Goal: Information Seeking & Learning: Learn about a topic

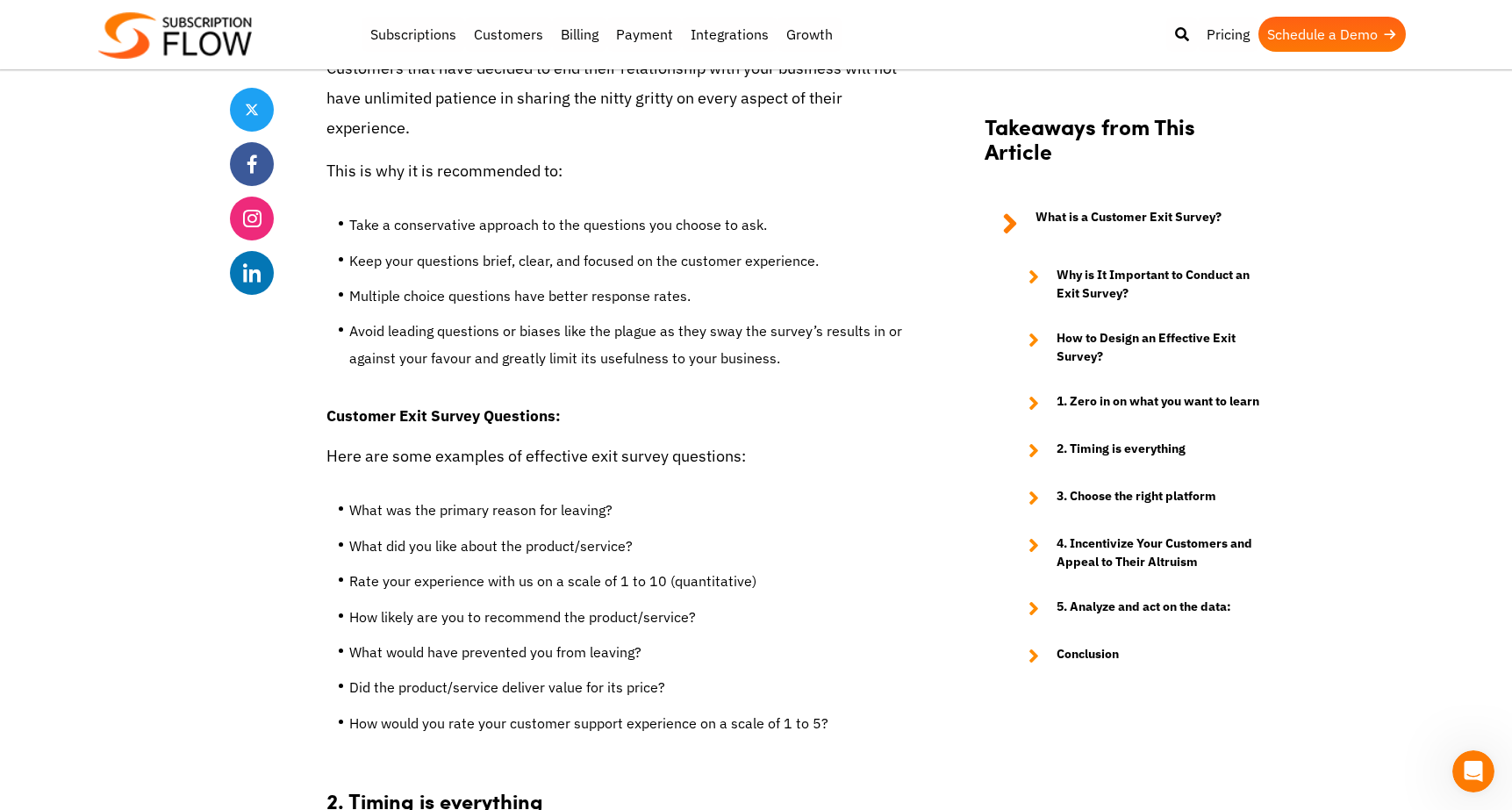
scroll to position [2915, 0]
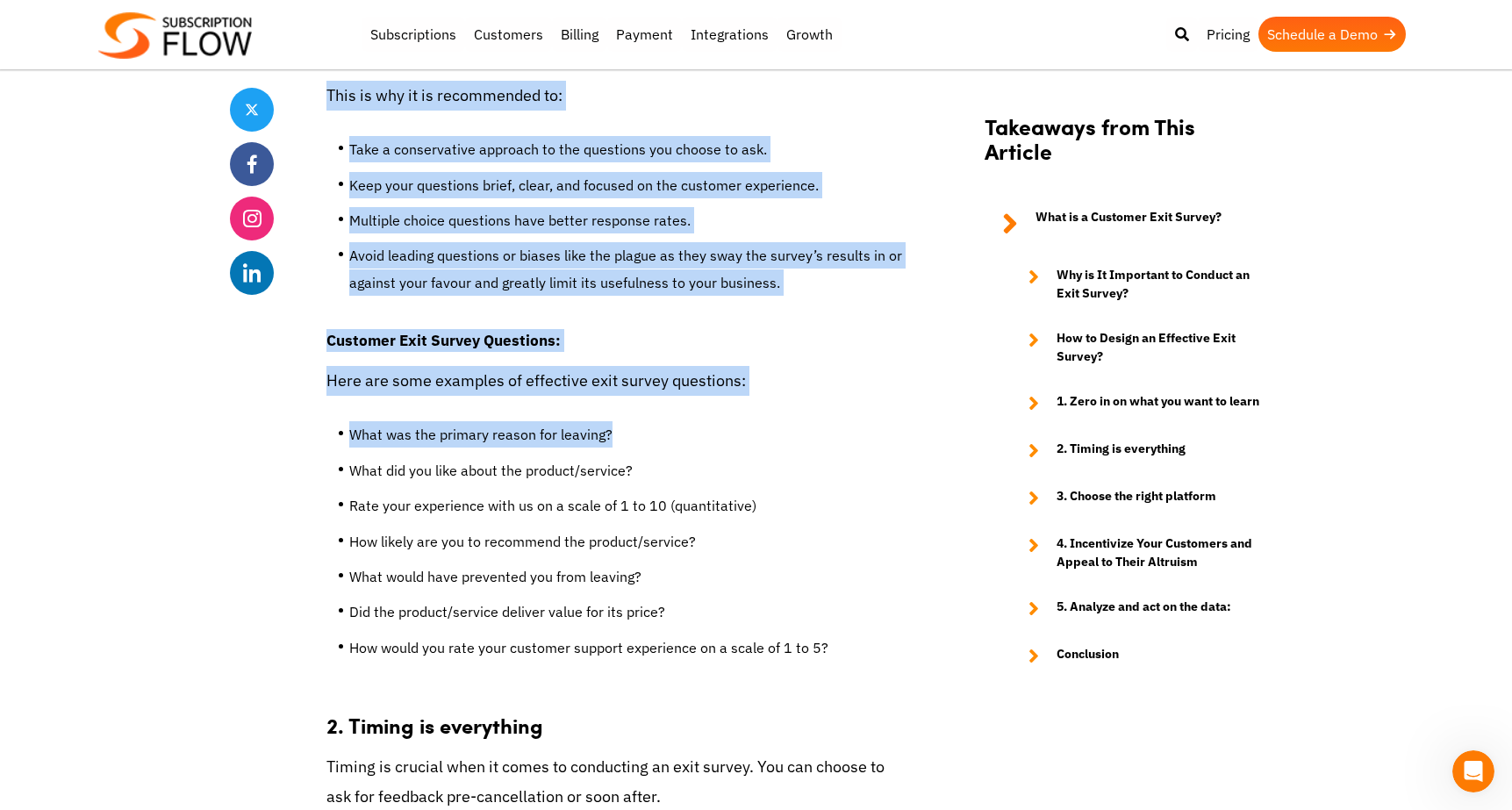
drag, startPoint x: 356, startPoint y: 419, endPoint x: 302, endPoint y: 419, distance: 54.0
click at [302, 419] on div "Share Turn Loss into Gain with the Right Customer Exit Survey Strategy [DATE] b…" at bounding box center [757, 516] width 1053 height 6020
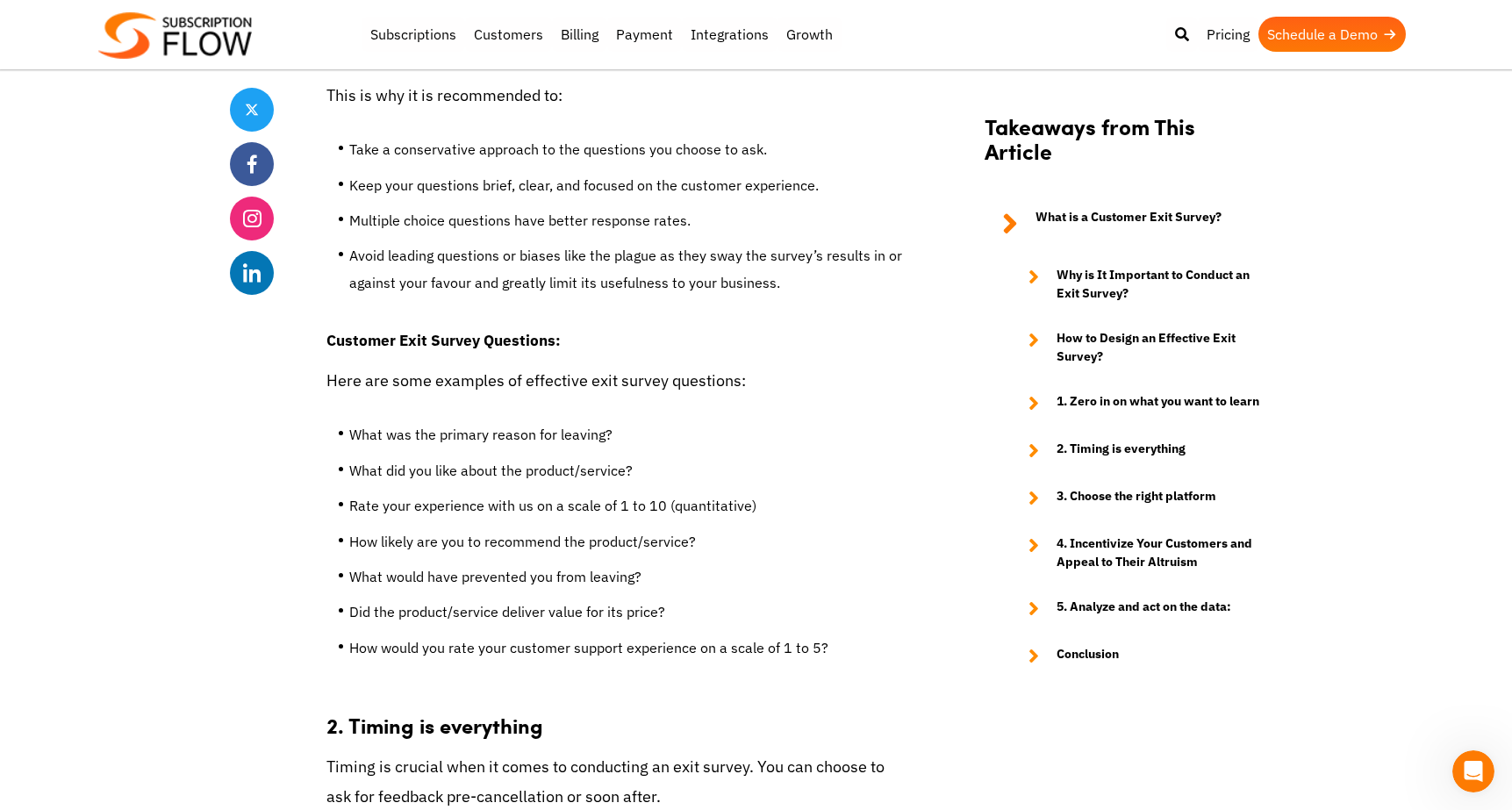
click at [303, 419] on div "Share Turn Loss into Gain with the Right Customer Exit Survey Strategy [DATE] b…" at bounding box center [757, 516] width 1053 height 6020
drag, startPoint x: 353, startPoint y: 443, endPoint x: 671, endPoint y: 449, distance: 318.1
click at [671, 457] on li "What did you like about the product/service?" at bounding box center [627, 475] width 556 height 35
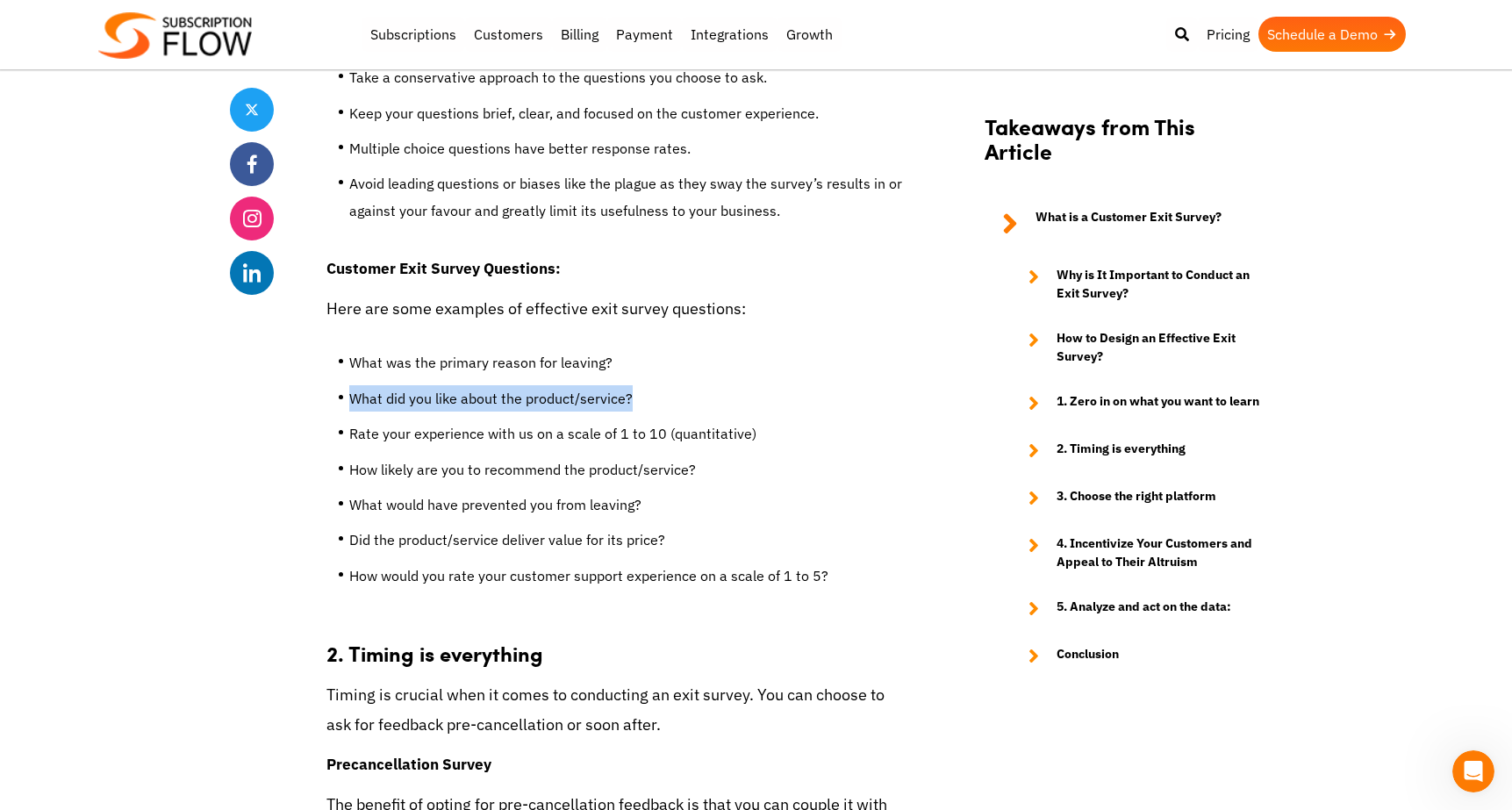
scroll to position [3010, 0]
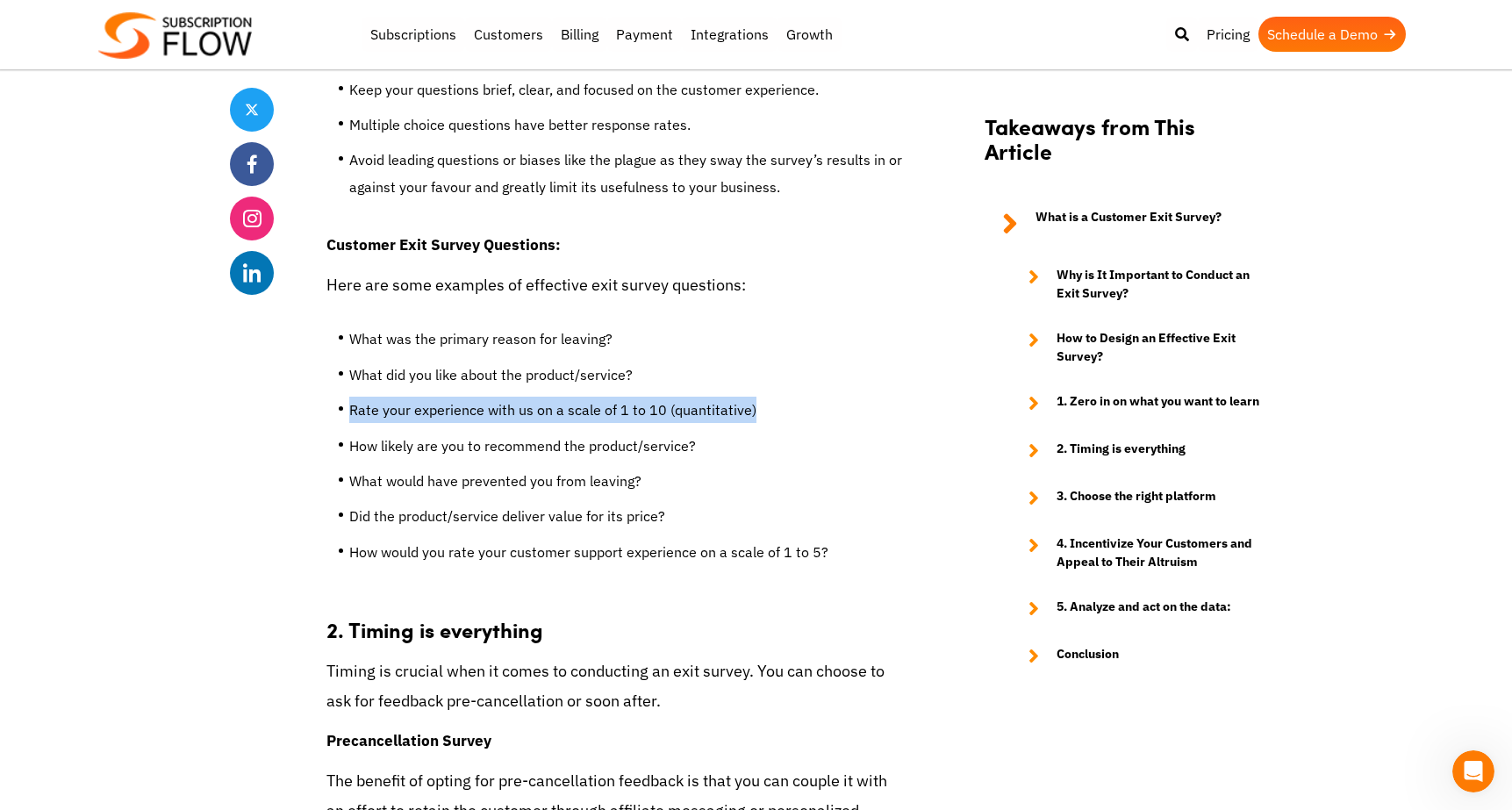
drag, startPoint x: 680, startPoint y: 376, endPoint x: 302, endPoint y: 362, distance: 378.3
click at [302, 362] on div "Share Turn Loss into Gain with the Right Customer Exit Survey Strategy [DATE] b…" at bounding box center [757, 420] width 1053 height 6020
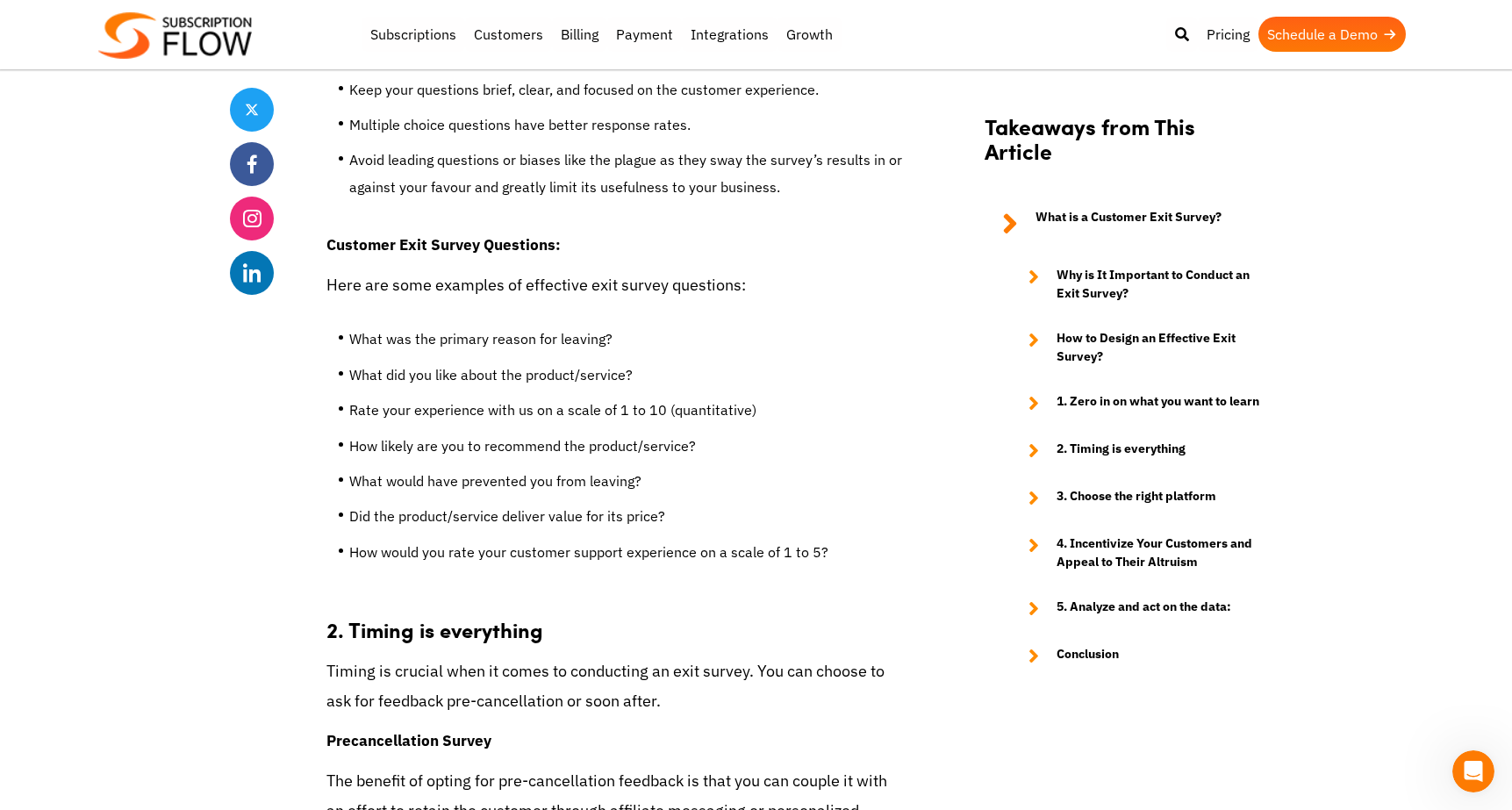
click at [386, 433] on li "How likely are you to recommend the product/service?" at bounding box center [627, 450] width 556 height 35
drag, startPoint x: 654, startPoint y: 427, endPoint x: 343, endPoint y: 416, distance: 311.2
click at [349, 433] on li "How likely are you to recommend the product/service?" at bounding box center [627, 450] width 556 height 35
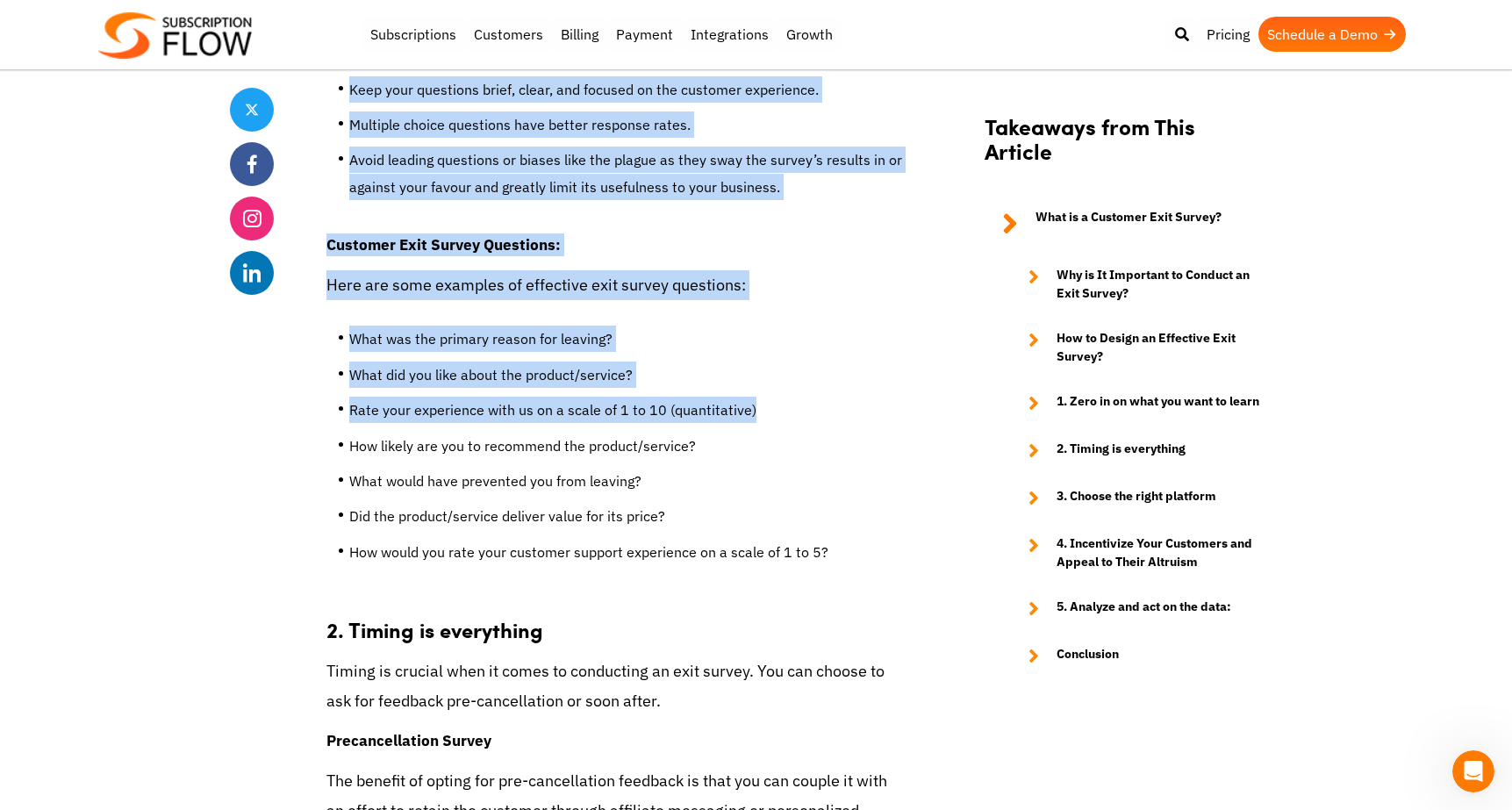
drag, startPoint x: 745, startPoint y: 383, endPoint x: 236, endPoint y: 376, distance: 509.0
click at [236, 376] on div "Share Turn Loss into Gain with the Right Customer Exit Survey Strategy [DATE] b…" at bounding box center [757, 420] width 1053 height 6020
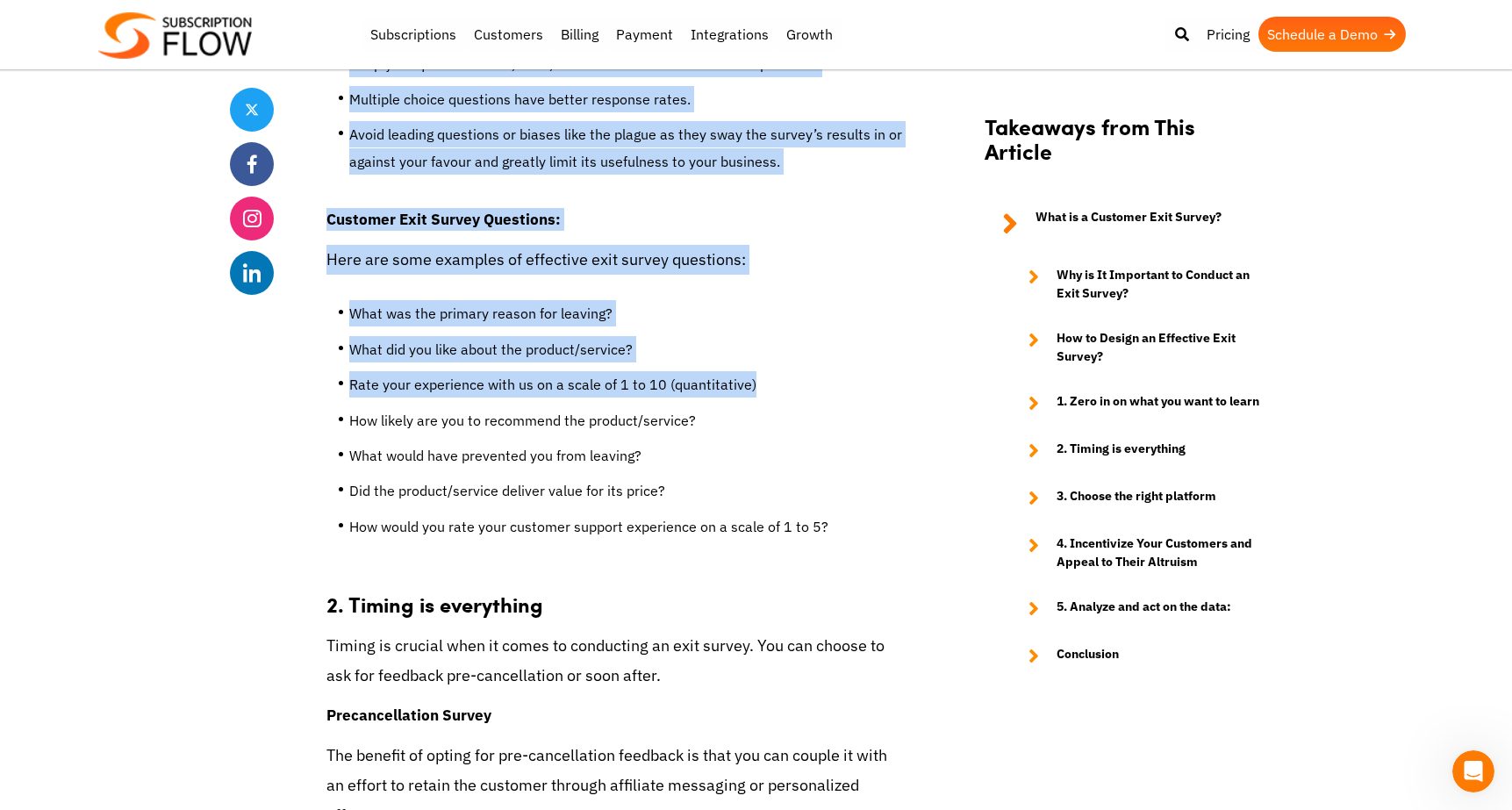
scroll to position [3070, 0]
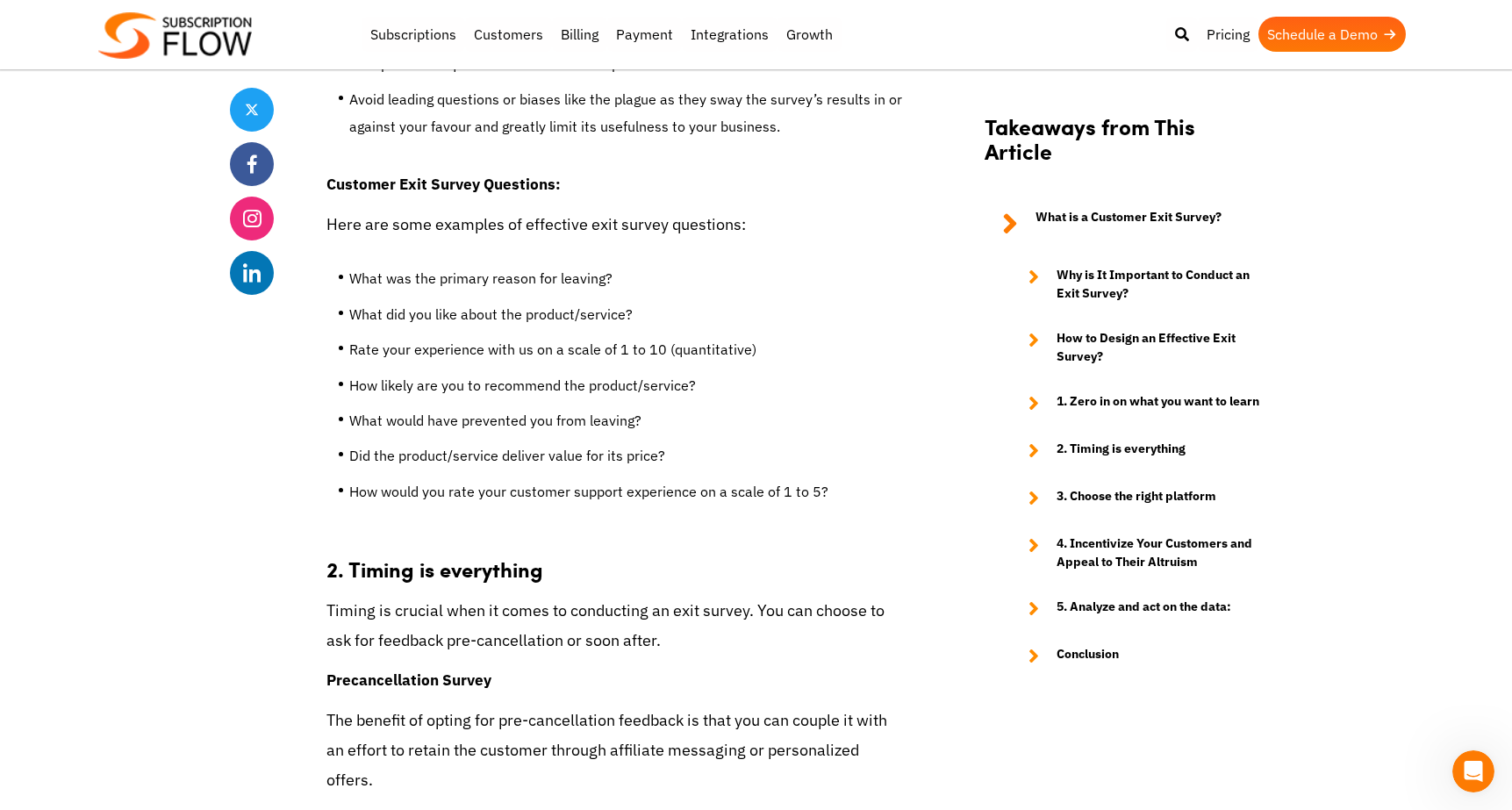
drag, startPoint x: 669, startPoint y: 378, endPoint x: 658, endPoint y: 378, distance: 11.0
click at [669, 407] on li "What would have prevented you from leaving?" at bounding box center [627, 425] width 556 height 35
drag, startPoint x: 431, startPoint y: 470, endPoint x: 895, endPoint y: 468, distance: 464.0
click at [895, 478] on li "How would you rate your customer support experience on a scale of 1 to 5?" at bounding box center [627, 496] width 556 height 35
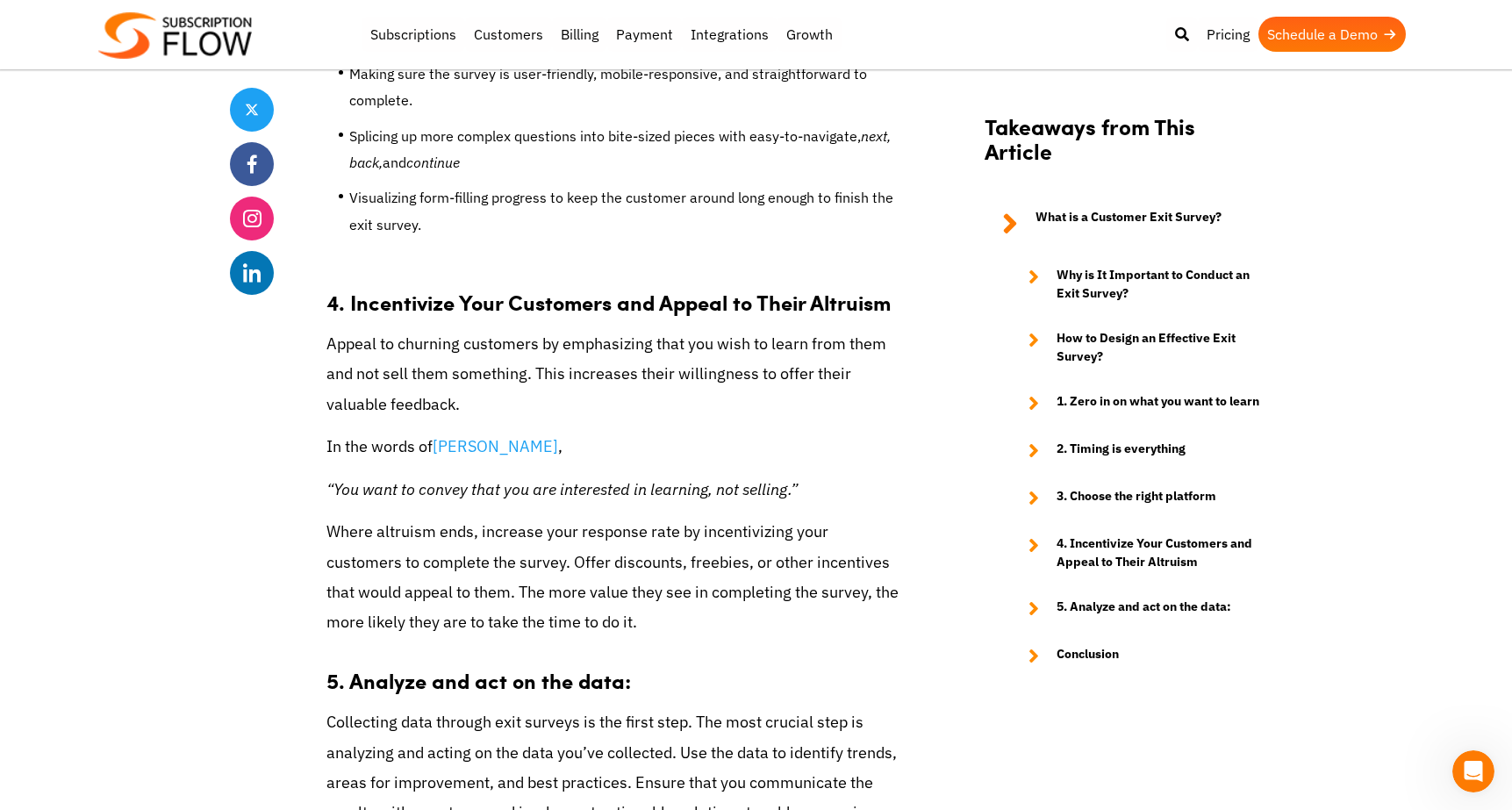
scroll to position [4859, 0]
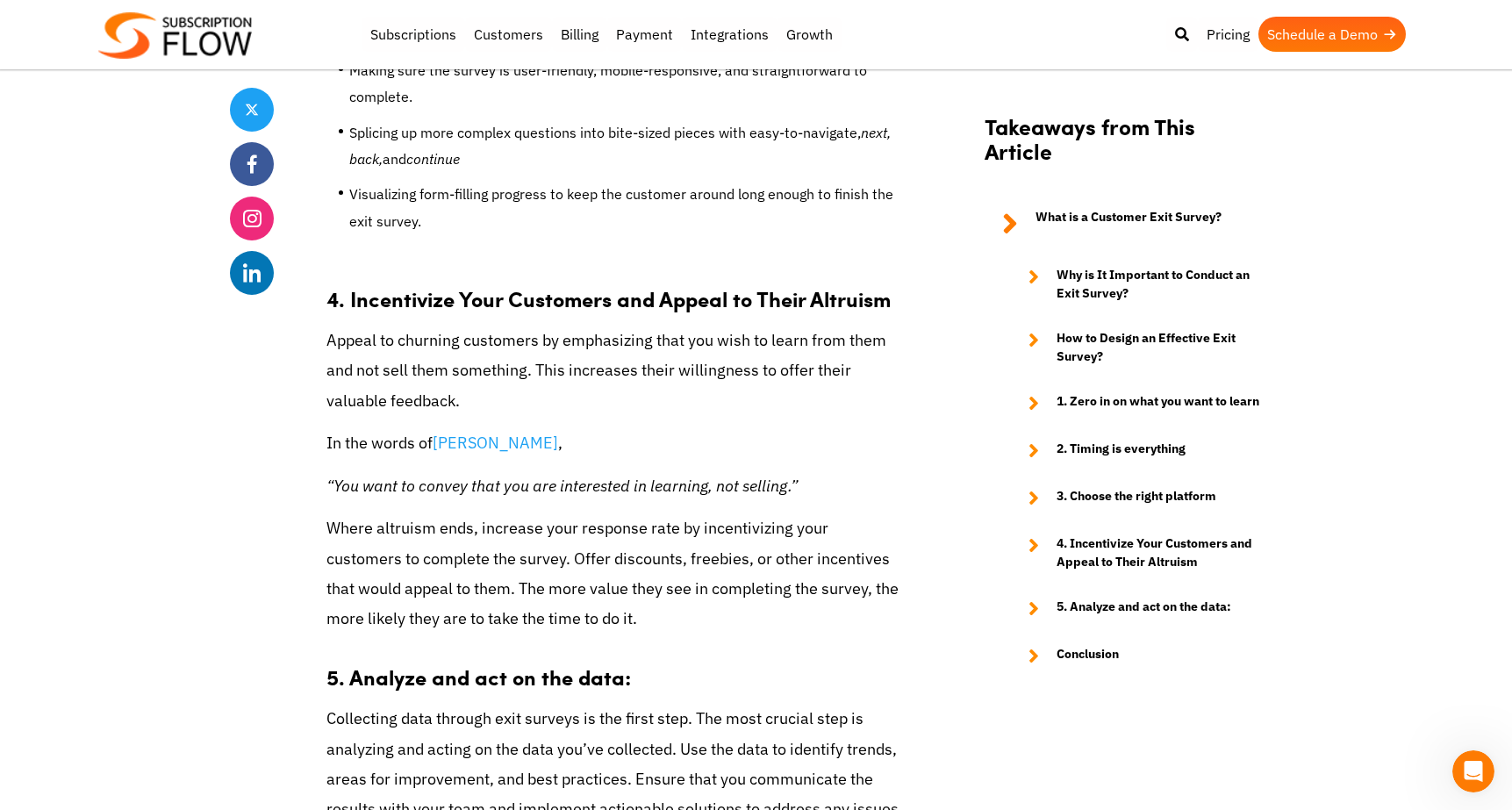
click at [656, 476] on em "“You want to convey that you are interested in learning, not selling.”" at bounding box center [562, 485] width 471 height 20
drag, startPoint x: 569, startPoint y: 426, endPoint x: 790, endPoint y: 421, distance: 221.1
click at [789, 476] on em "“You want to convey that you are interested in learning, not selling.”" at bounding box center [562, 485] width 471 height 20
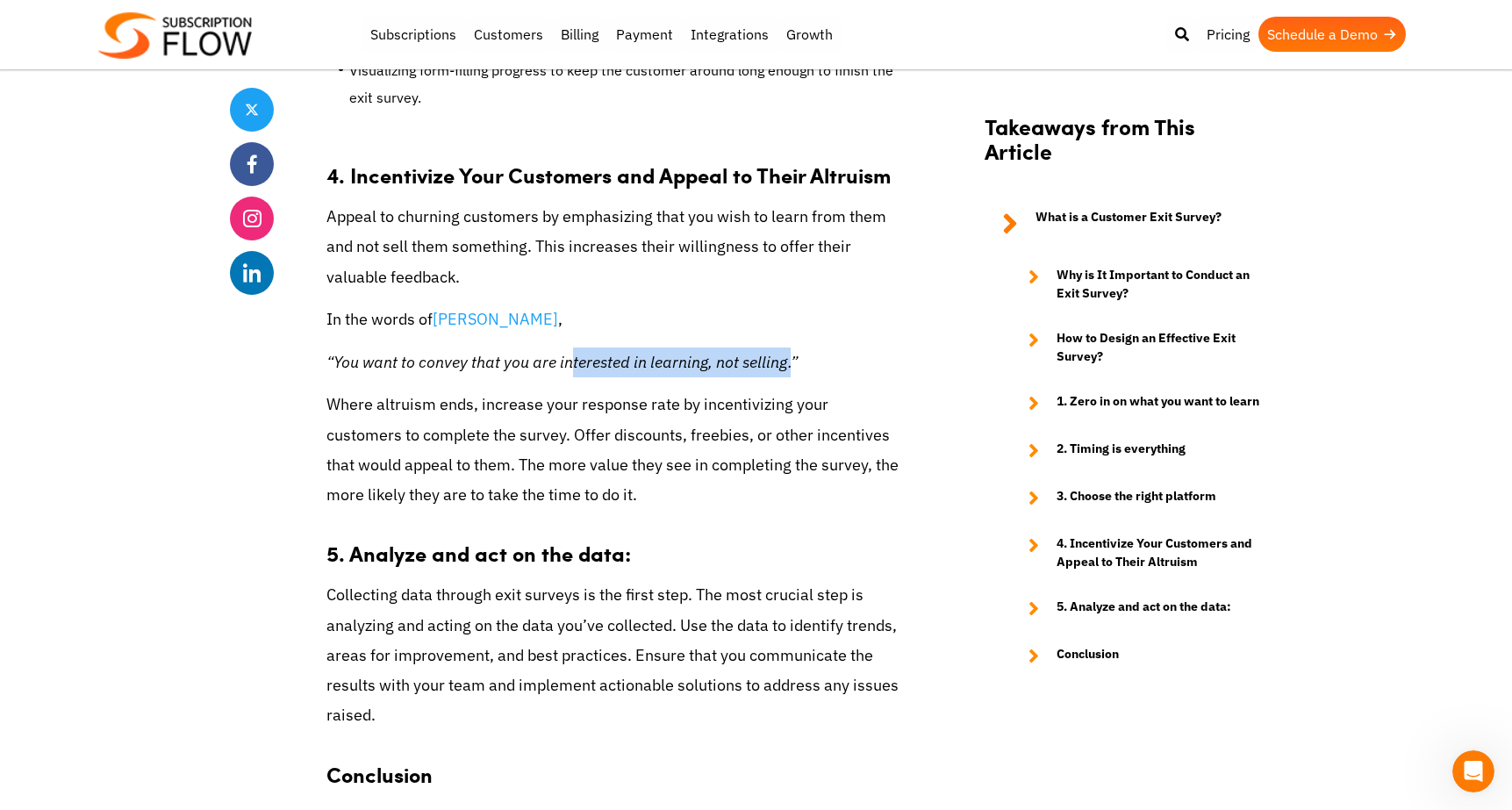
scroll to position [4984, 0]
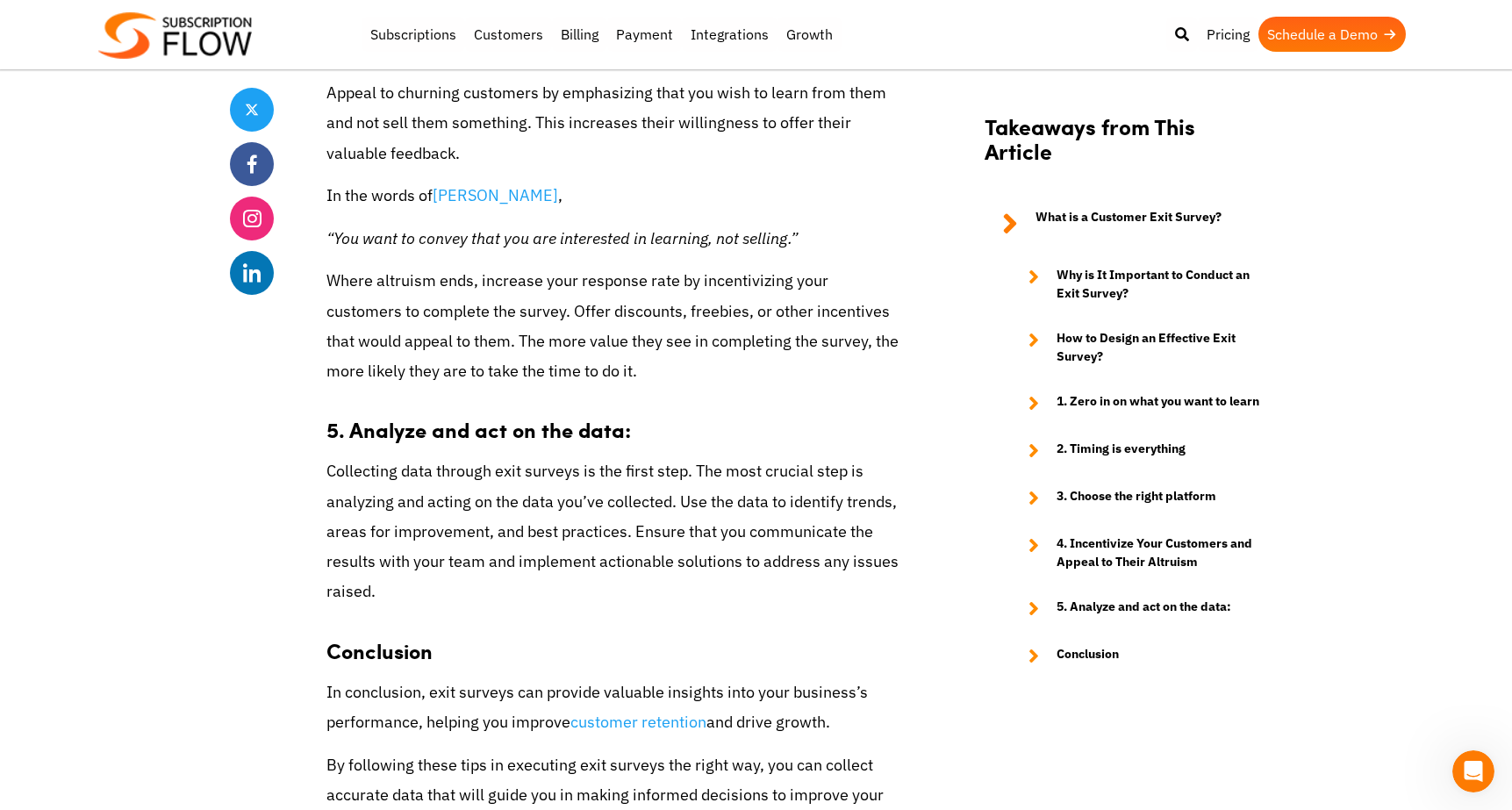
scroll to position [5102, 0]
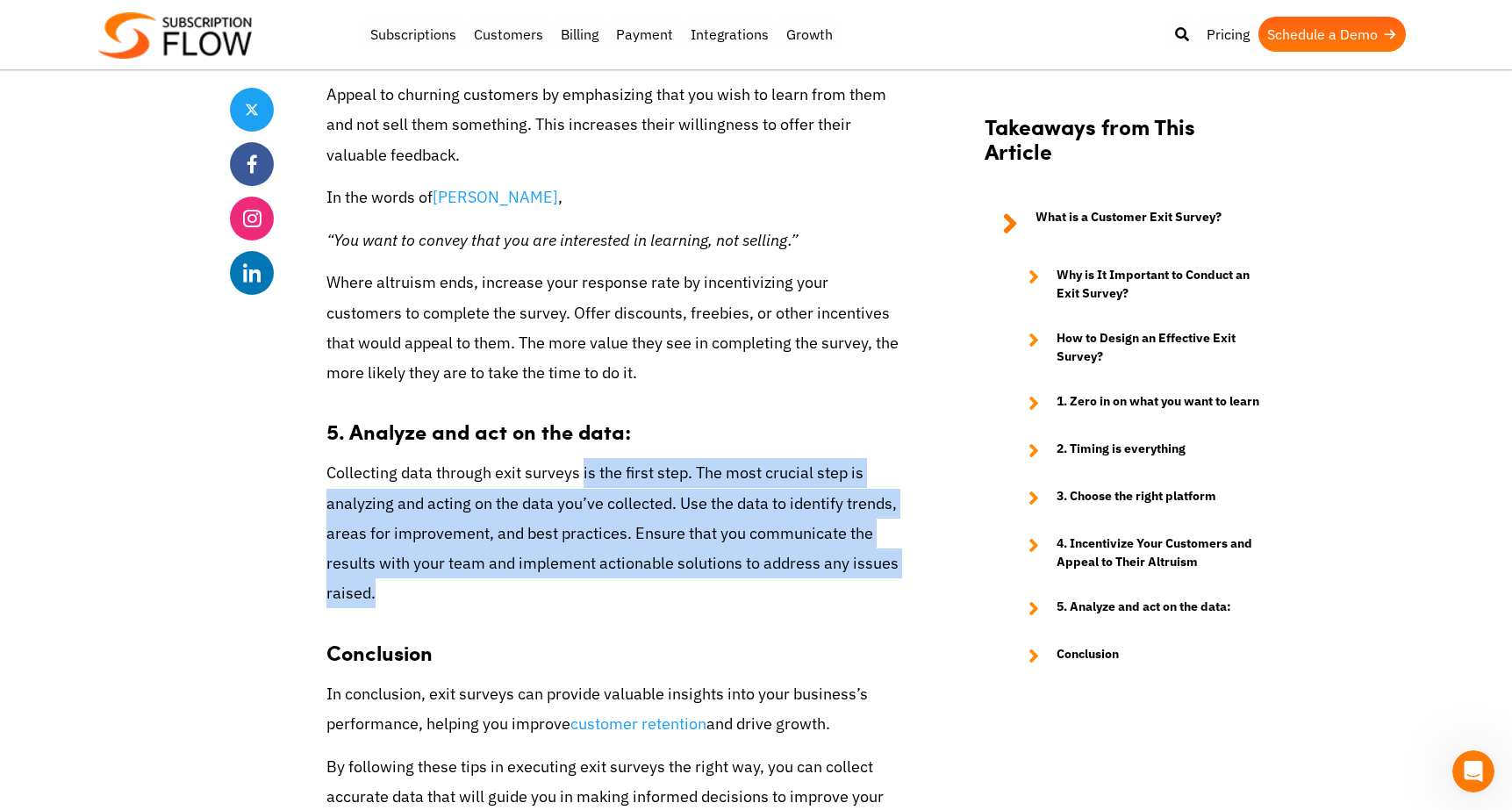
drag, startPoint x: 611, startPoint y: 421, endPoint x: 911, endPoint y: 536, distance: 321.3
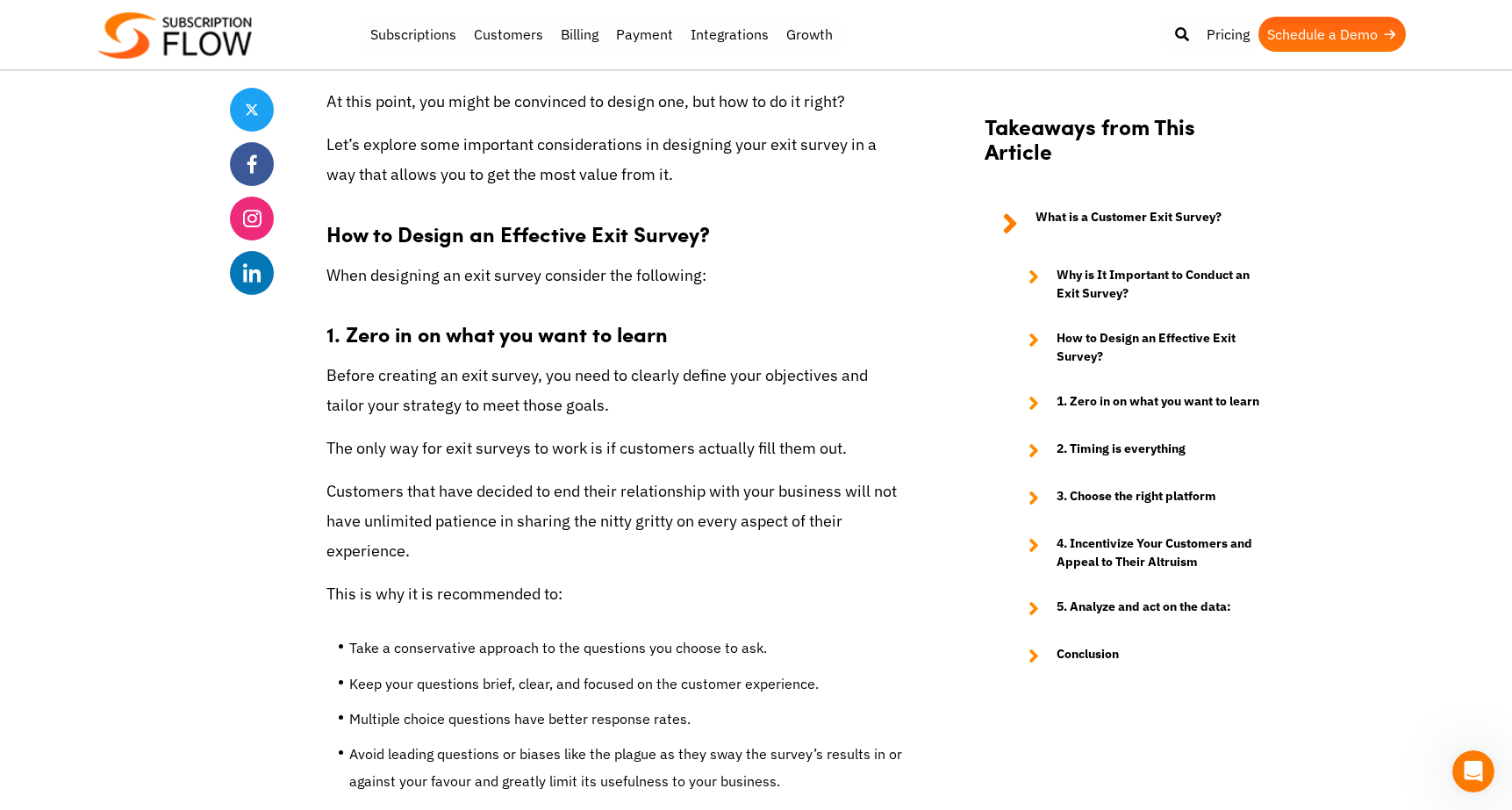
scroll to position [2413, 0]
click at [1001, 334] on ul "Why is It Important to Conduct an Exit Survey? How to Design an Effective Exit …" at bounding box center [1124, 465] width 280 height 400
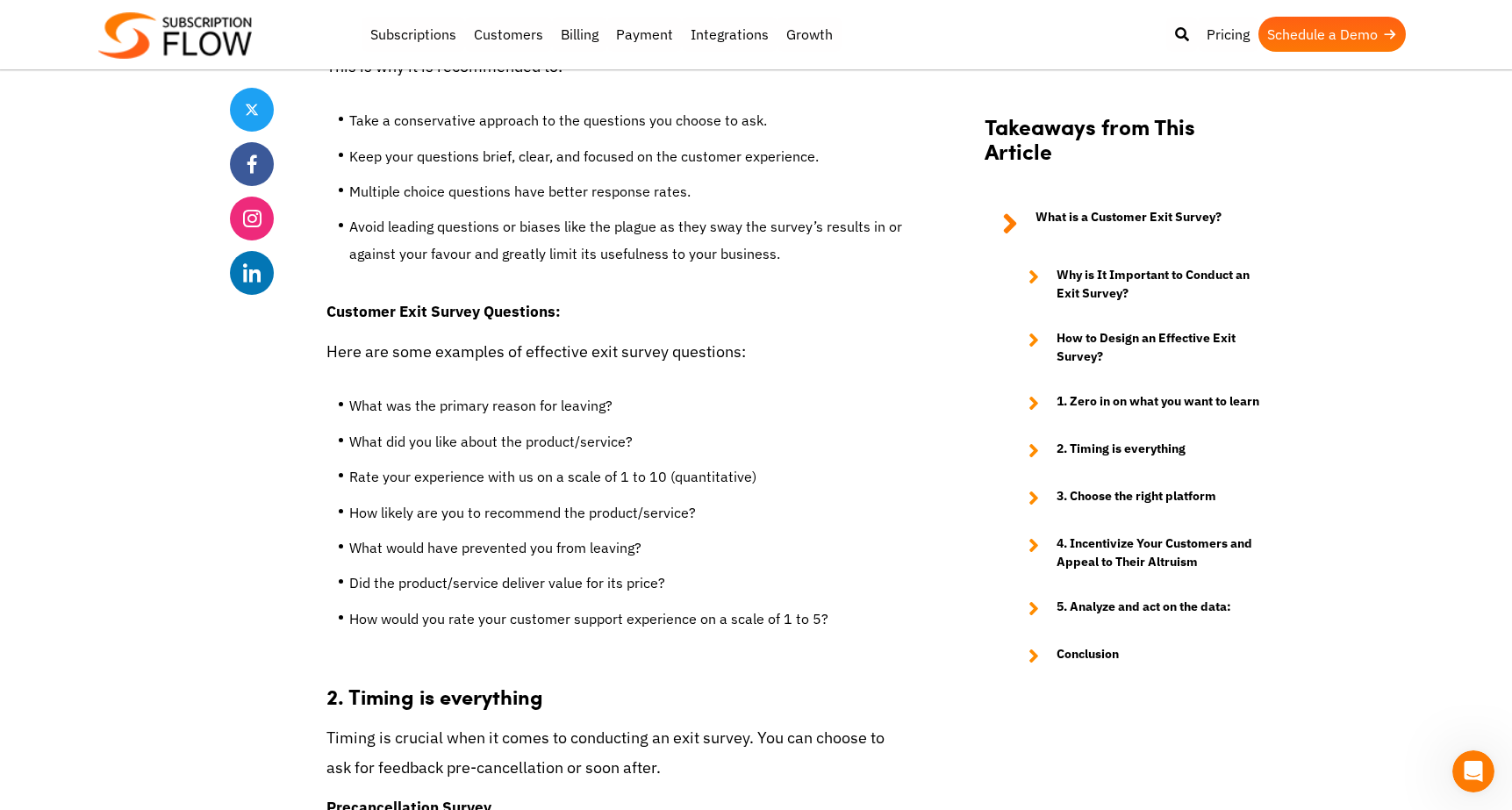
scroll to position [2961, 0]
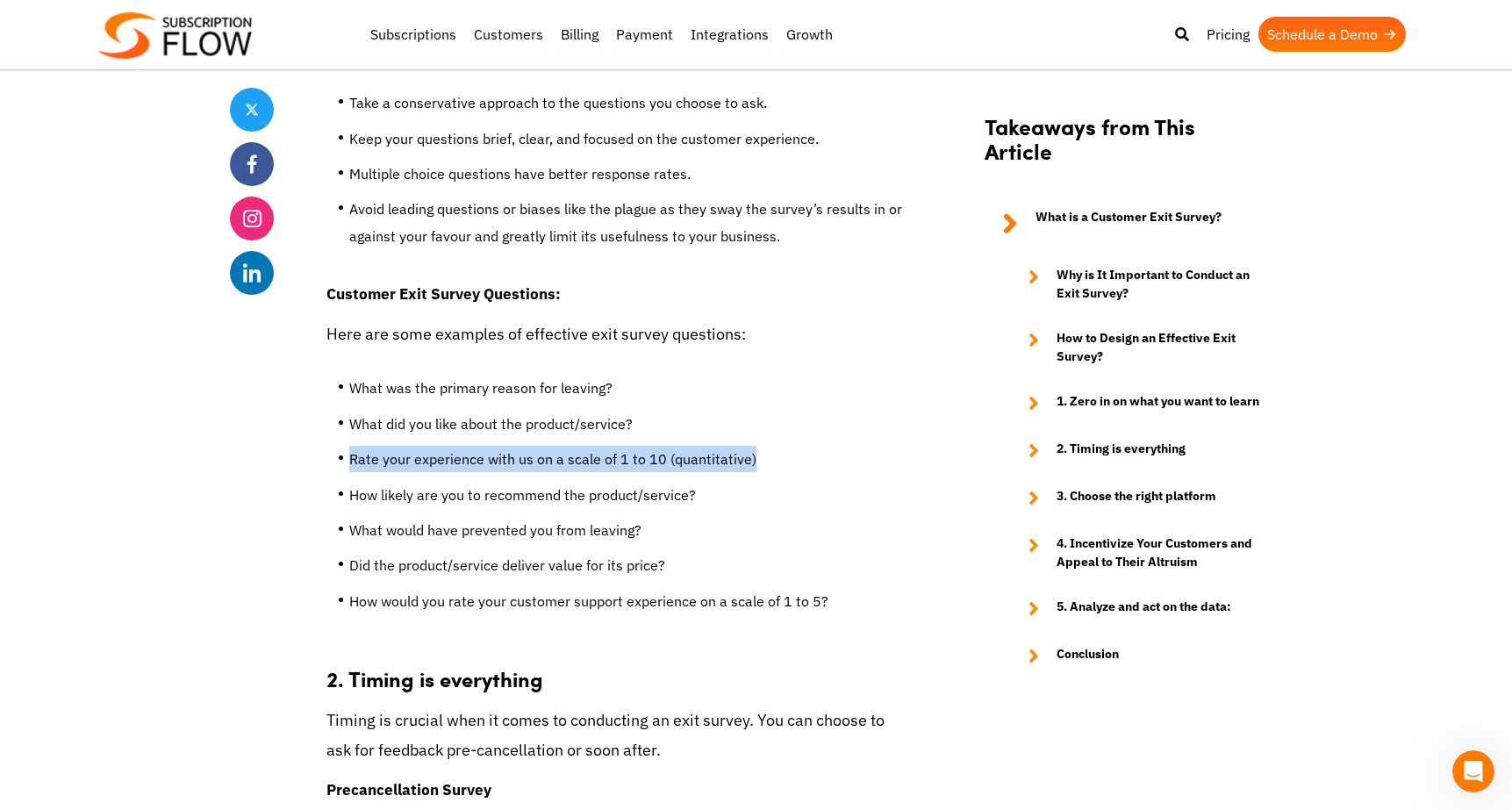
drag, startPoint x: 349, startPoint y: 429, endPoint x: 887, endPoint y: 449, distance: 538.4
click at [887, 449] on li "Rate your experience with us on a scale of 1 to 10 (quantitative)" at bounding box center [627, 463] width 556 height 35
copy li "Rate your experience with us on a scale of 1 to 10 (quantitative)"
click at [343, 463] on ul "What was the primary reason for leaving? What did you like about the product/se…" at bounding box center [615, 500] width 579 height 279
drag, startPoint x: 364, startPoint y: 398, endPoint x: 620, endPoint y: 401, distance: 256.0
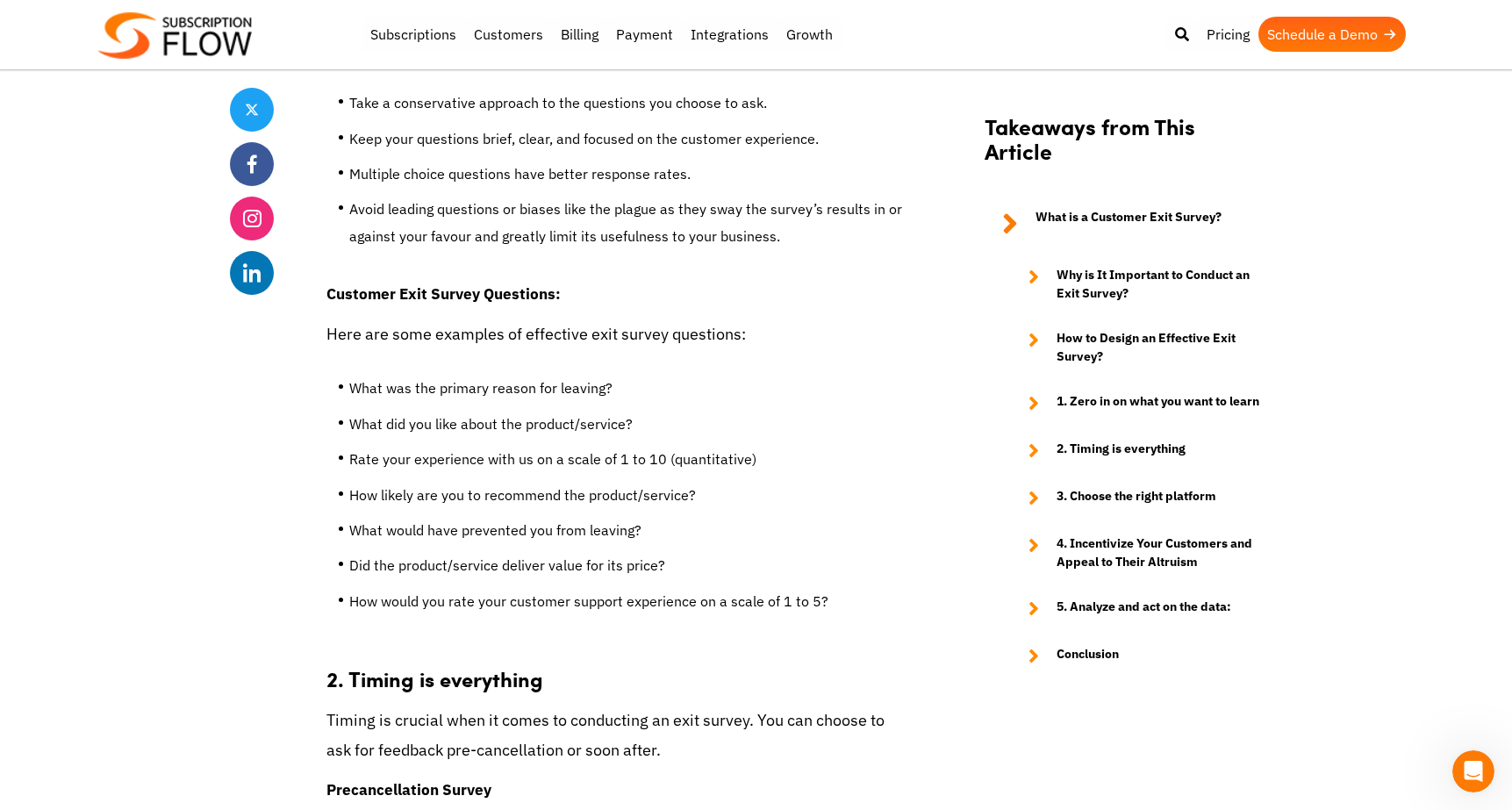
click at [620, 411] on li "What did you like about the product/service?" at bounding box center [627, 428] width 556 height 35
drag, startPoint x: 624, startPoint y: 390, endPoint x: 474, endPoint y: 464, distance: 167.3
click at [374, 411] on li "What did you like about the product/service?" at bounding box center [627, 428] width 556 height 35
drag, startPoint x: 534, startPoint y: 461, endPoint x: 487, endPoint y: 492, distance: 56.3
click at [365, 482] on li "How likely are you to recommend the product/service?" at bounding box center [627, 500] width 556 height 35
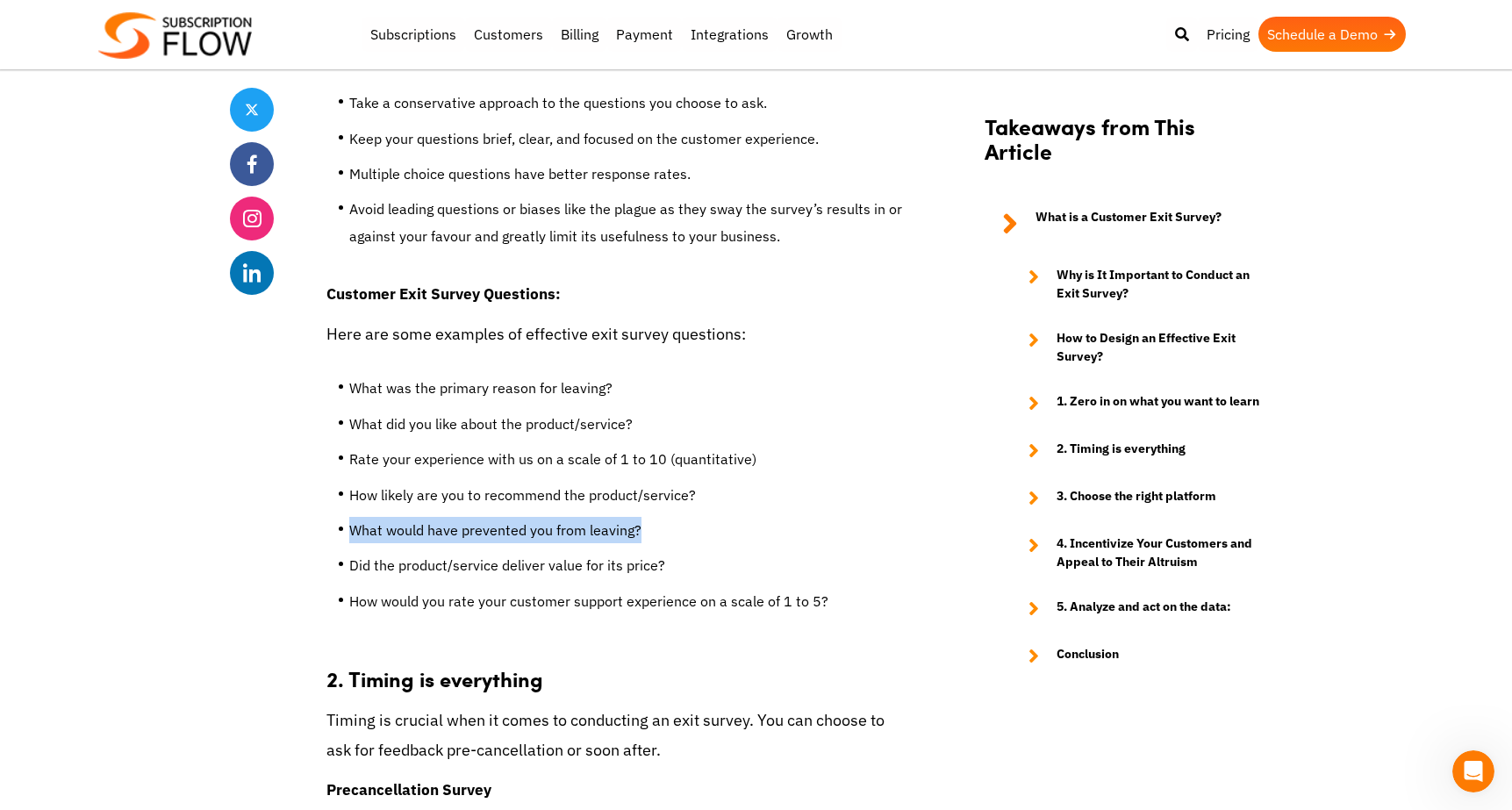
drag, startPoint x: 639, startPoint y: 503, endPoint x: 323, endPoint y: 485, distance: 316.5
click at [323, 485] on div "Share Turn Loss into Gain with the Right Customer Exit Survey Strategy [DATE] b…" at bounding box center [757, 470] width 1053 height 6020
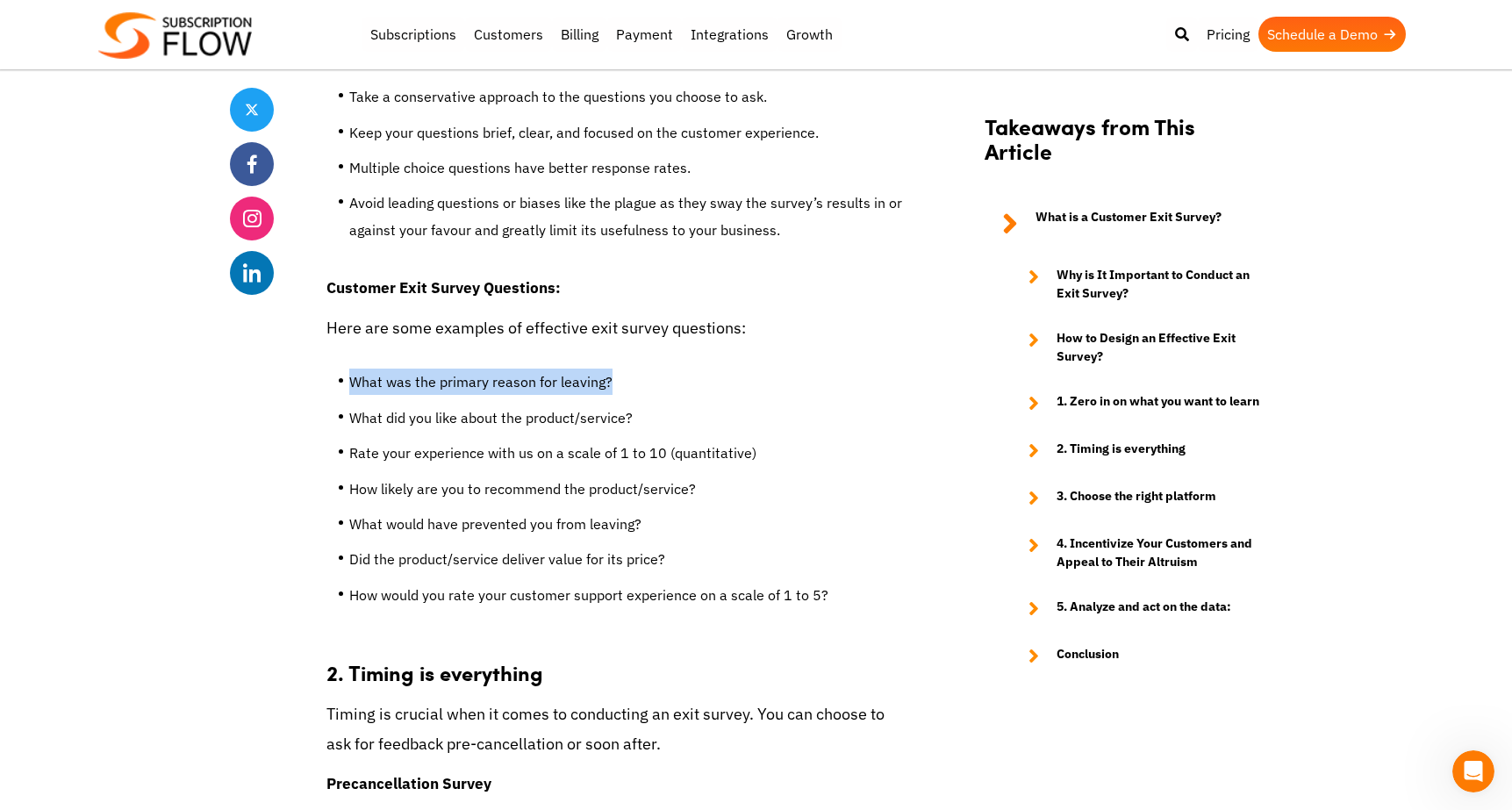
drag, startPoint x: 351, startPoint y: 354, endPoint x: 639, endPoint y: 364, distance: 288.2
click at [640, 369] on li "What was the primary reason for leaving?" at bounding box center [627, 386] width 556 height 35
copy li "What was the primary reason for leaving?"
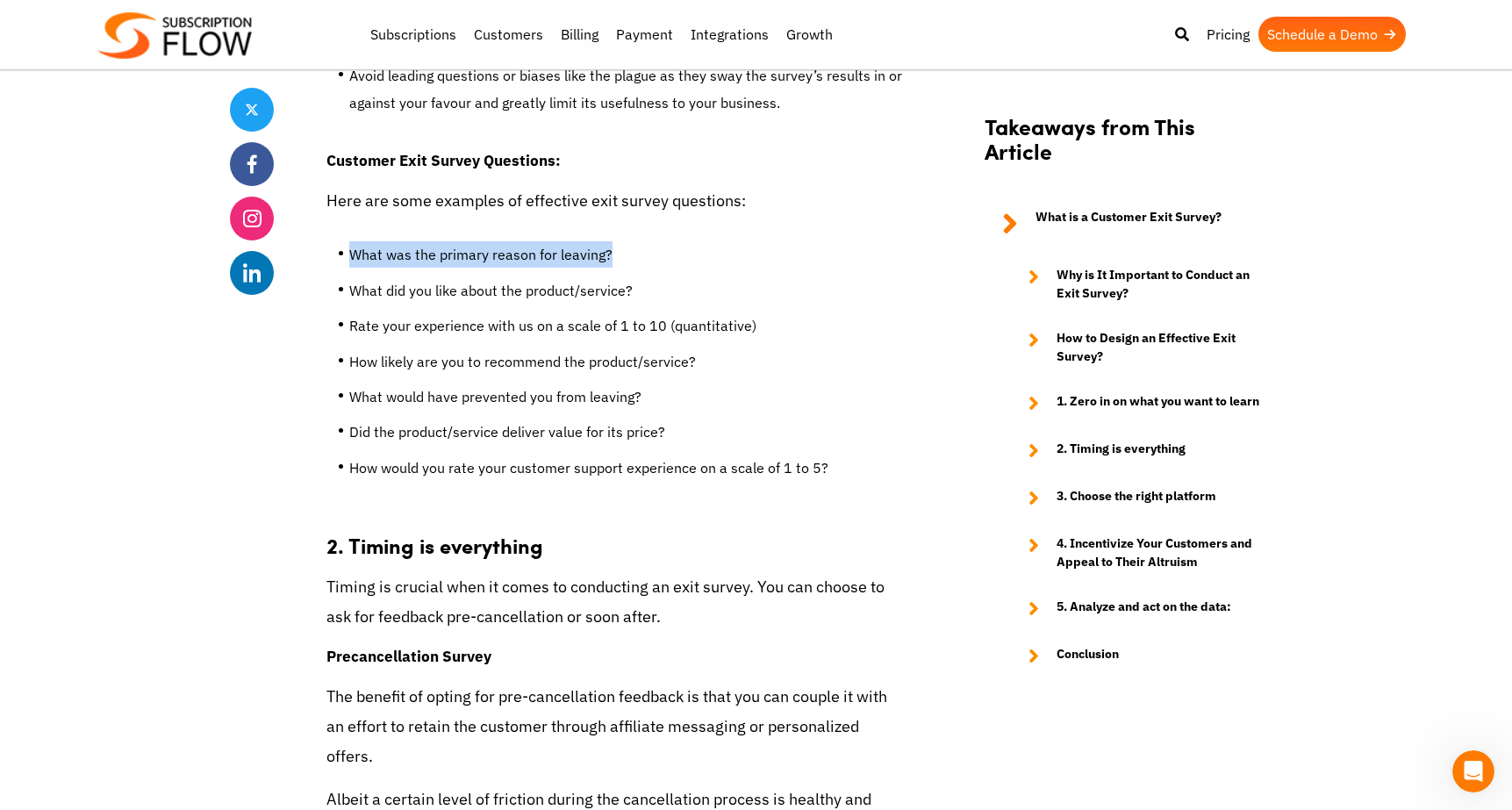
scroll to position [3095, 0]
